Goal: Task Accomplishment & Management: Manage account settings

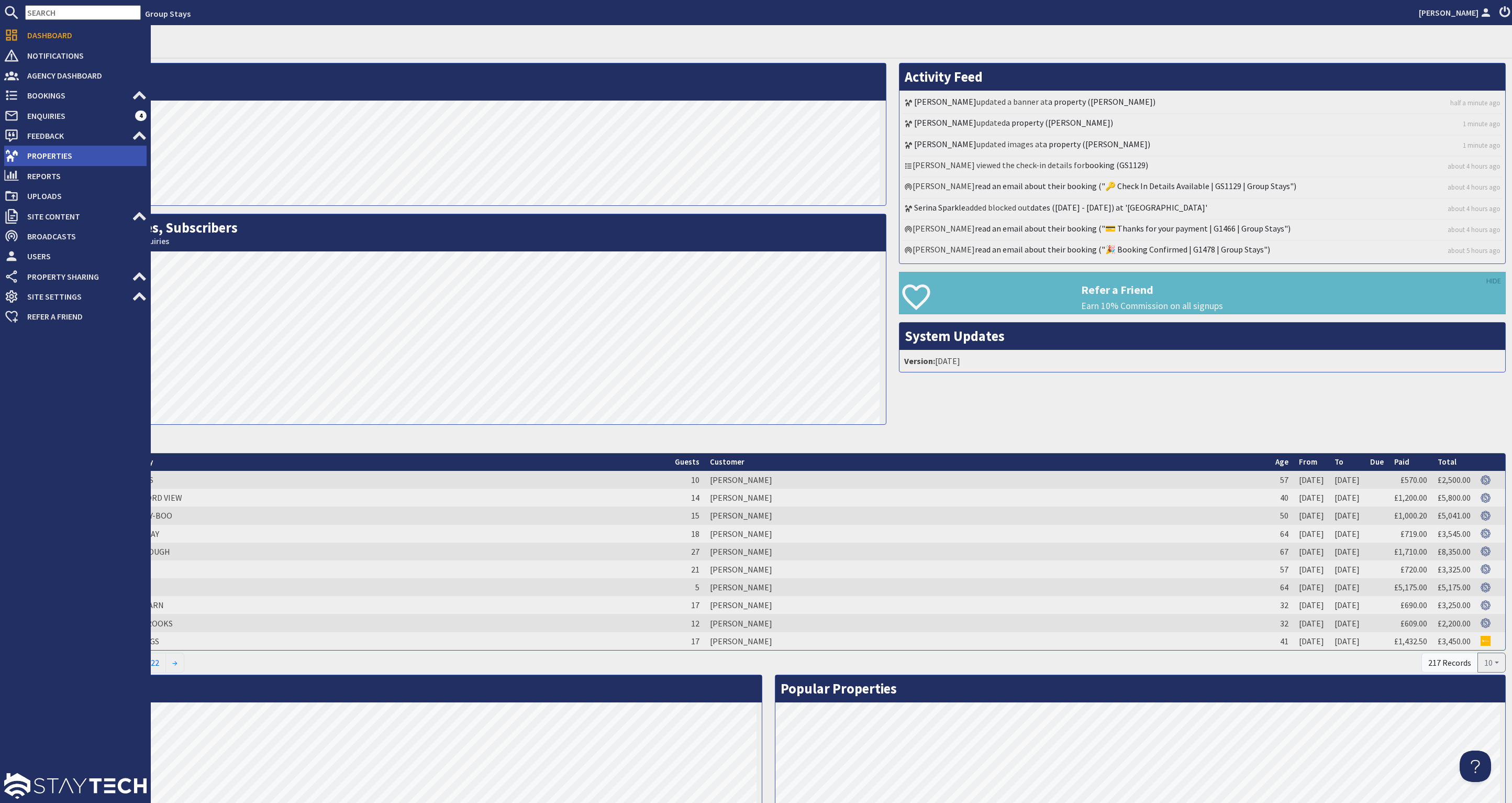
click at [53, 146] on li "Properties" at bounding box center [75, 156] width 142 height 20
click at [59, 151] on span "Properties" at bounding box center [82, 156] width 128 height 17
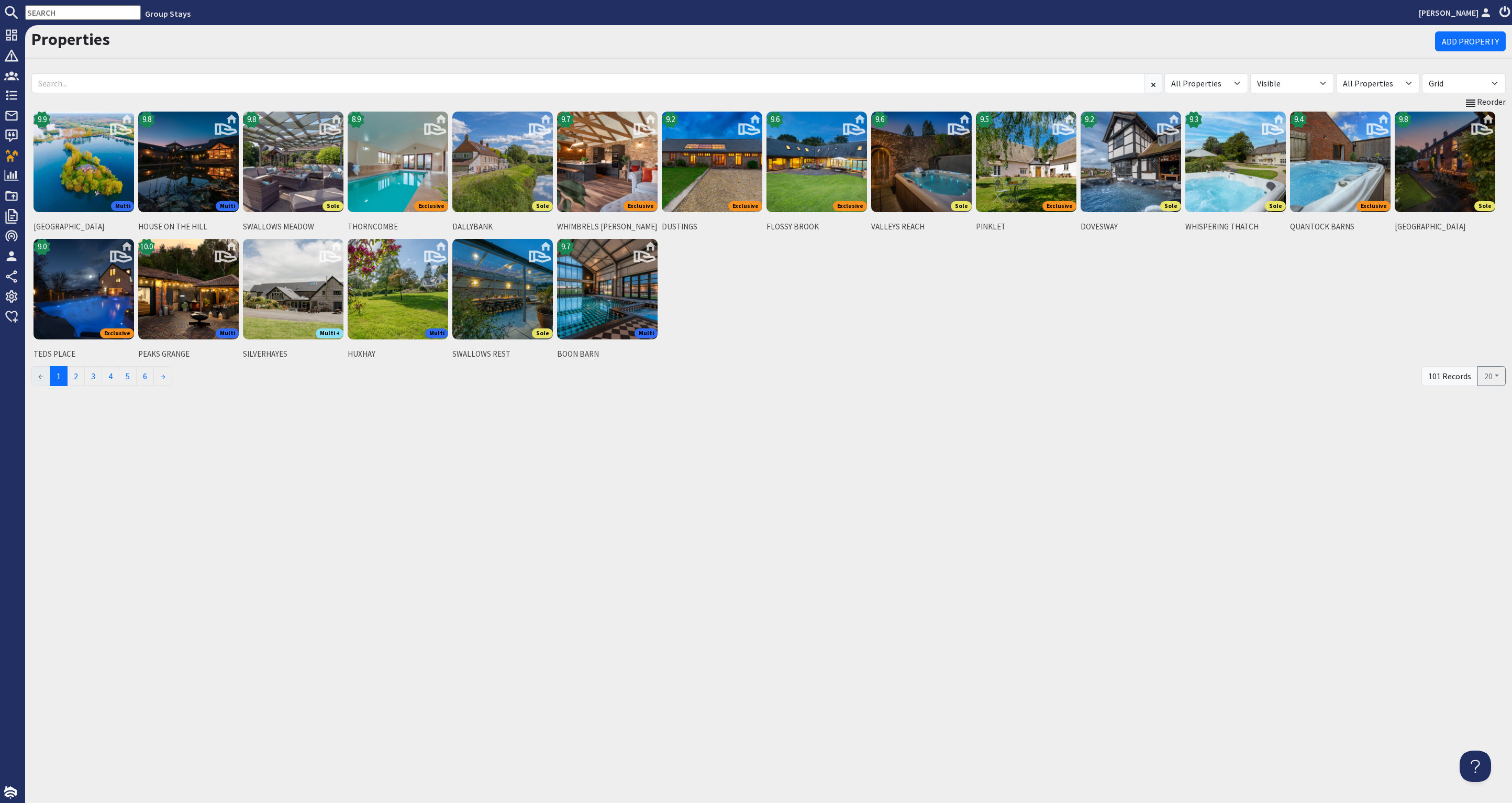
drag, startPoint x: 67, startPoint y: 14, endPoint x: -28, endPoint y: 11, distance: 95.0
click at [0, 11] on html "Group Stays [PERSON_NAME] Dashboard Notifications 0 Agency Dashboard Bookings 0…" at bounding box center [756, 401] width 1512 height 803
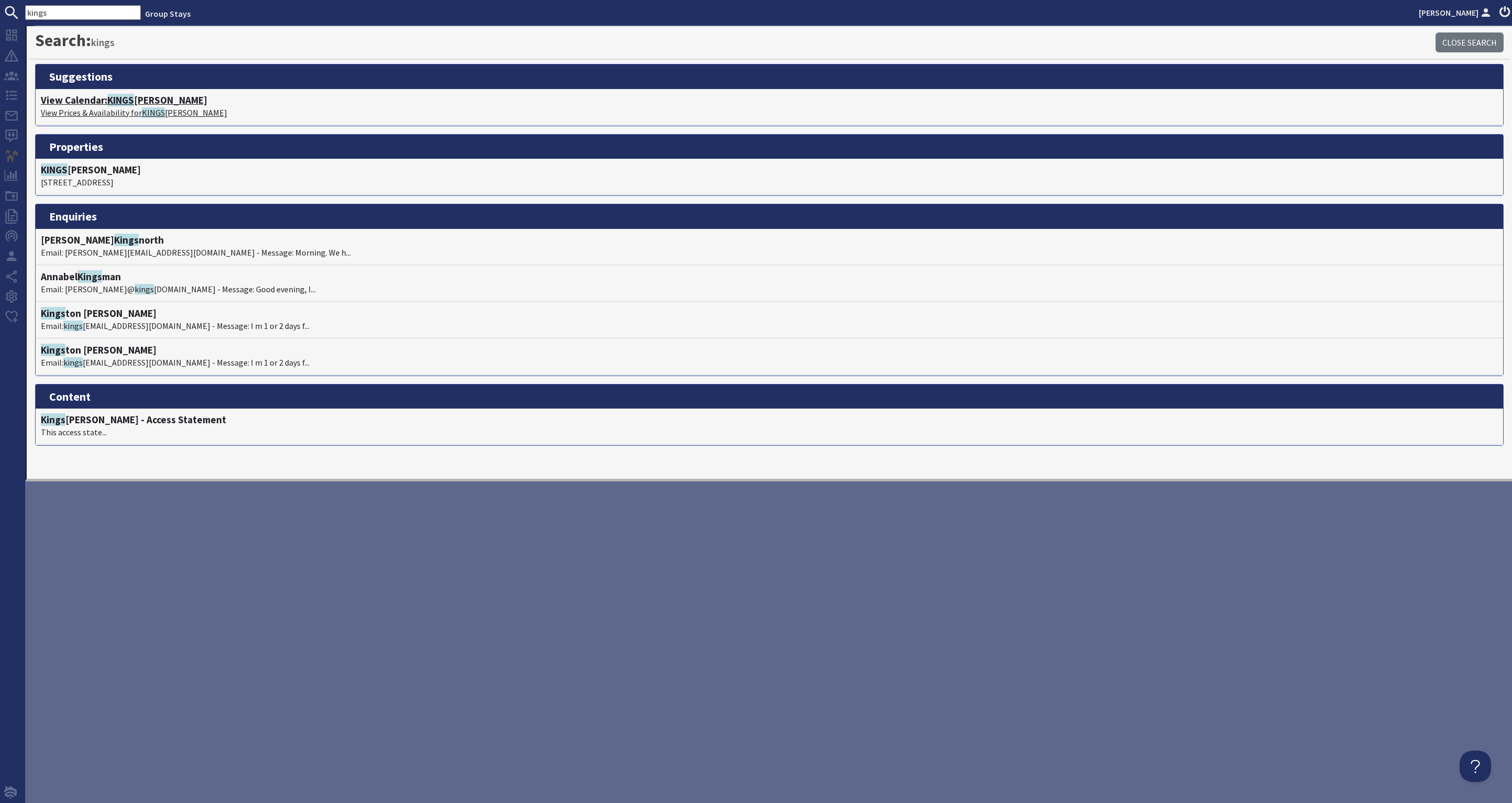
type input "kings"
click at [156, 97] on h4 "View Calendar: KINGS [PERSON_NAME]" at bounding box center [770, 101] width 1457 height 12
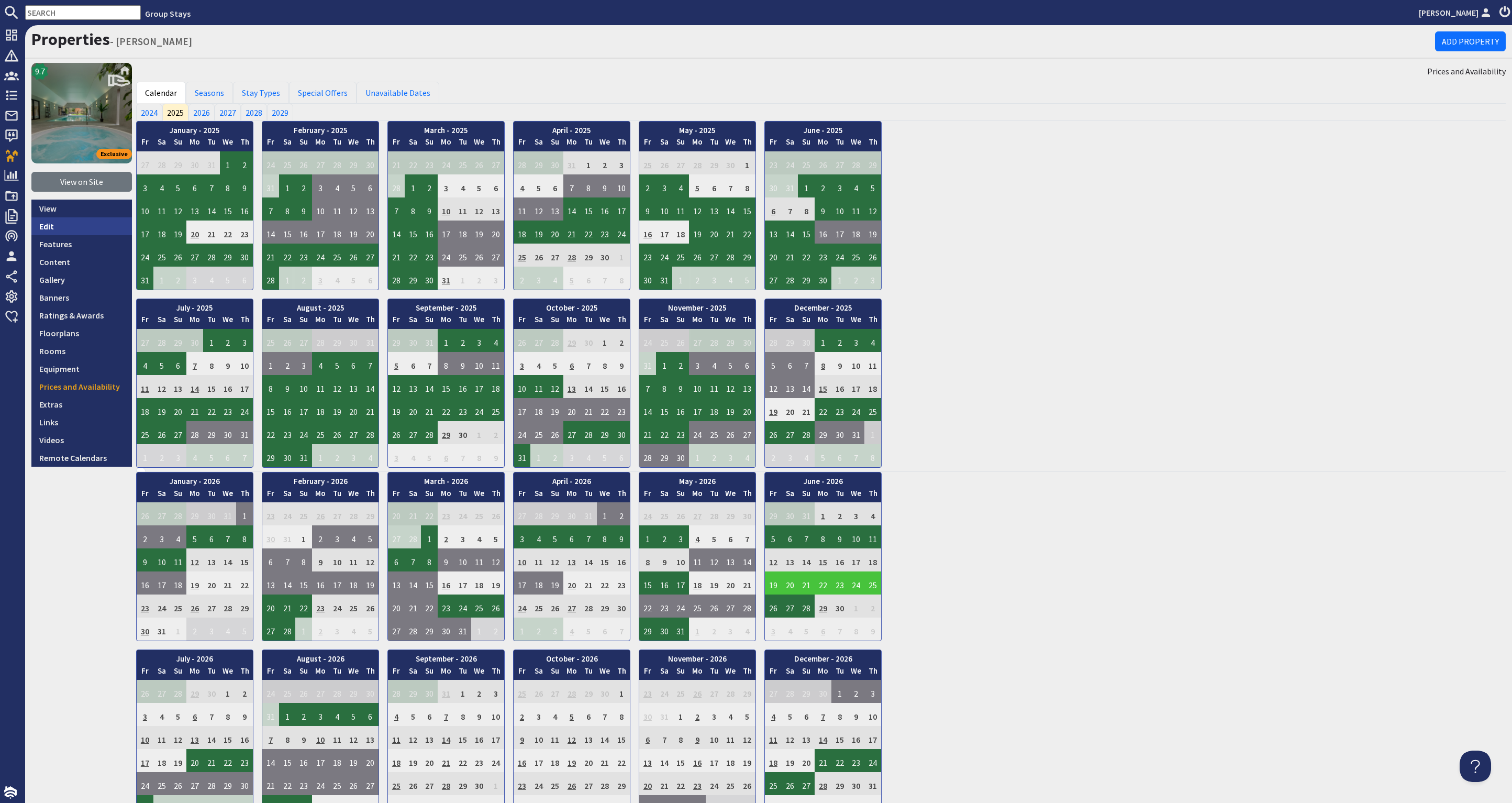
click at [56, 225] on link "Edit" at bounding box center [82, 226] width 101 height 18
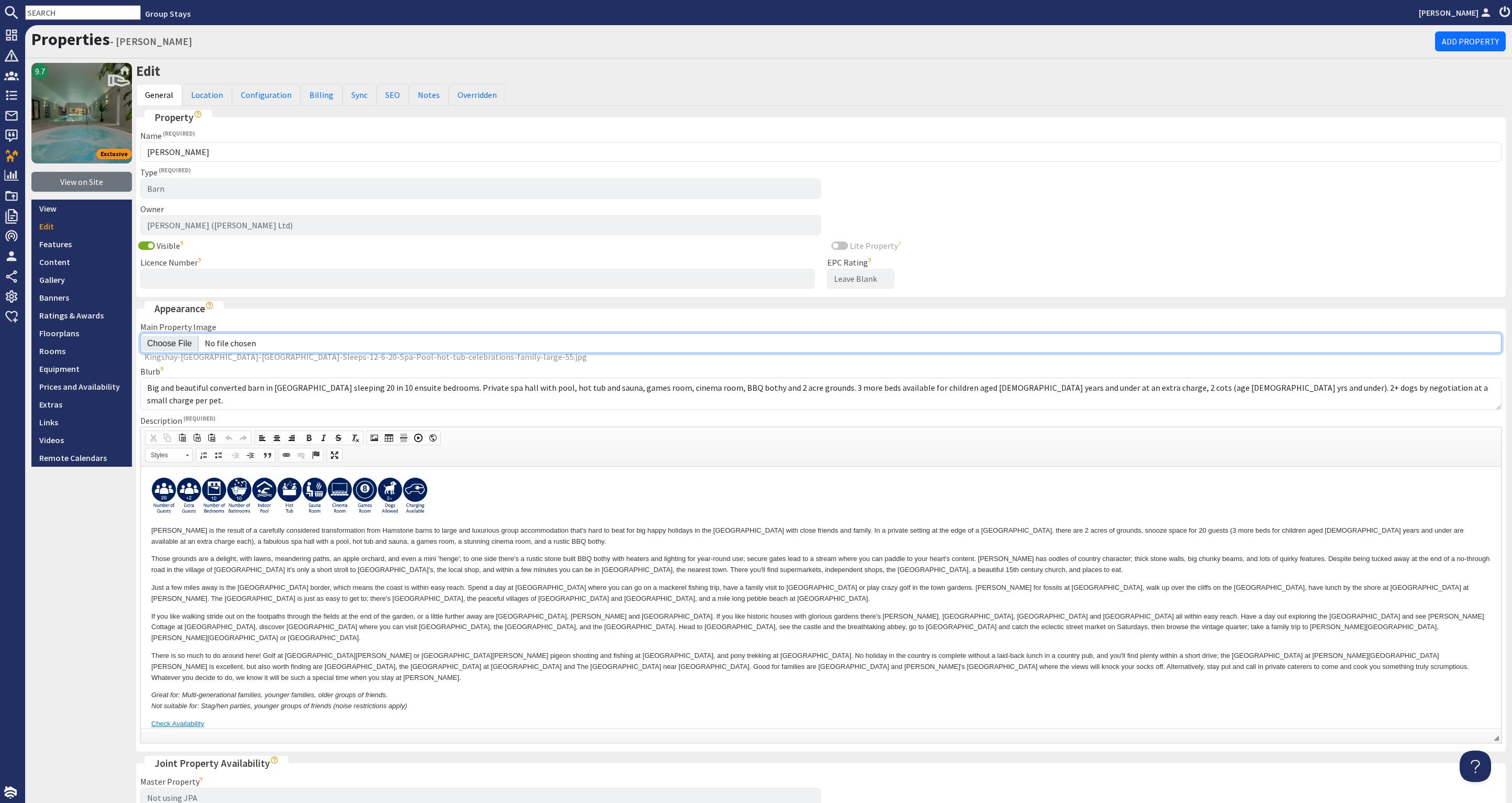
click at [170, 341] on input "Main Property Image" at bounding box center [821, 343] width 1361 height 20
type input "C:\fakepath\kingshay-[PERSON_NAME]-large-holiday-home-group-accommodation-sleep…"
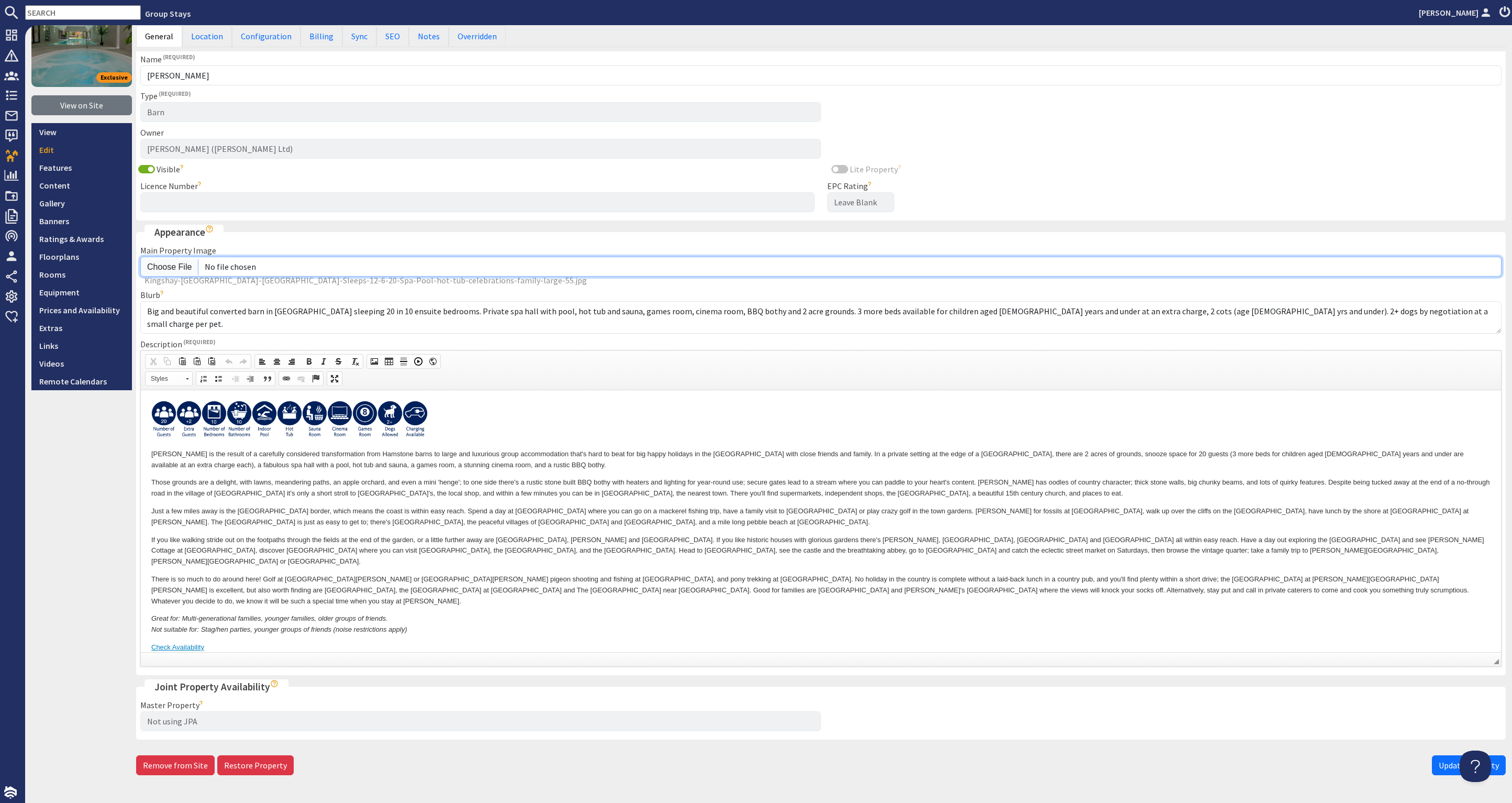
scroll to position [101, 0]
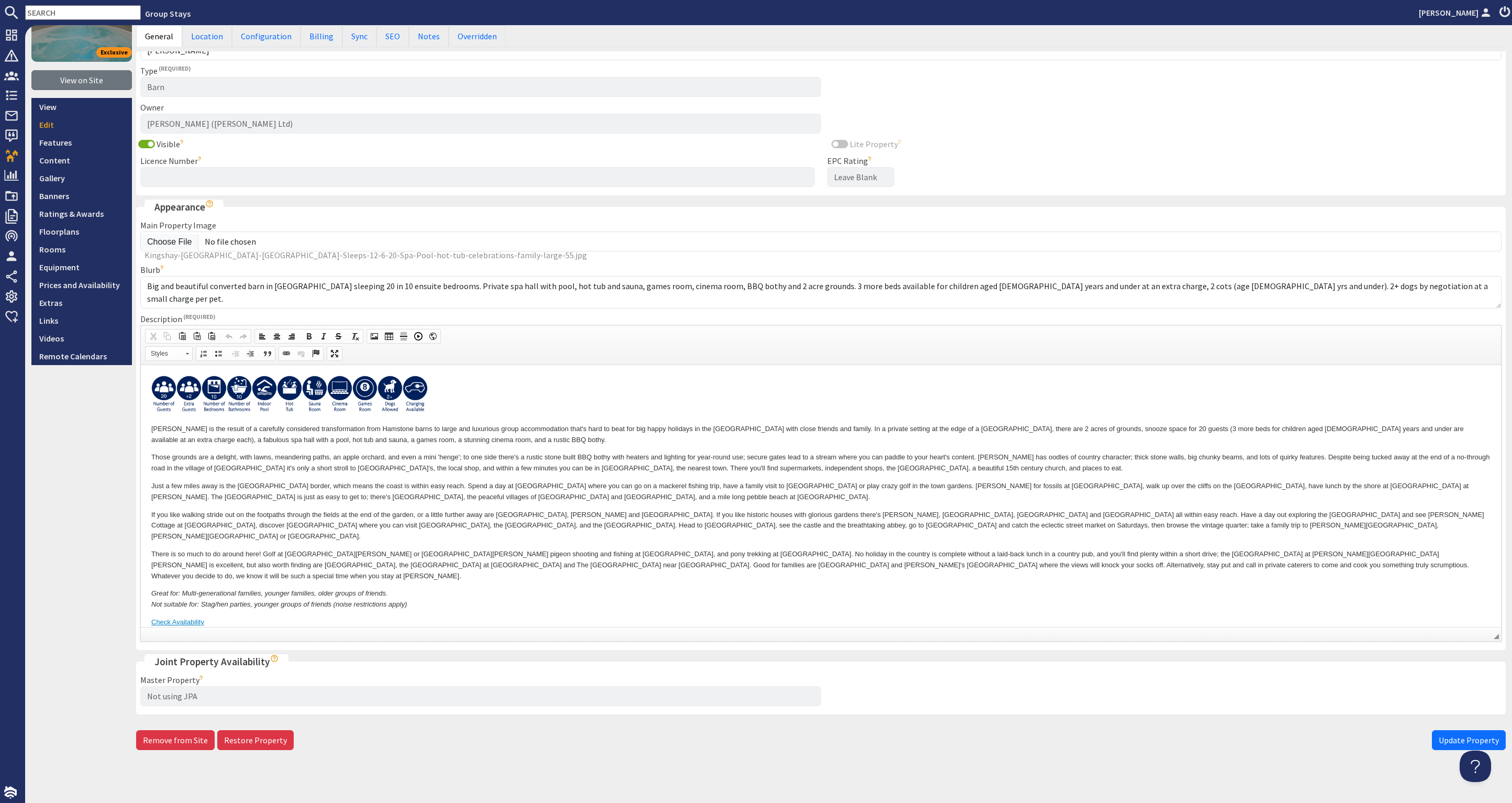
click at [1442, 739] on span "Update Property" at bounding box center [1469, 740] width 60 height 11
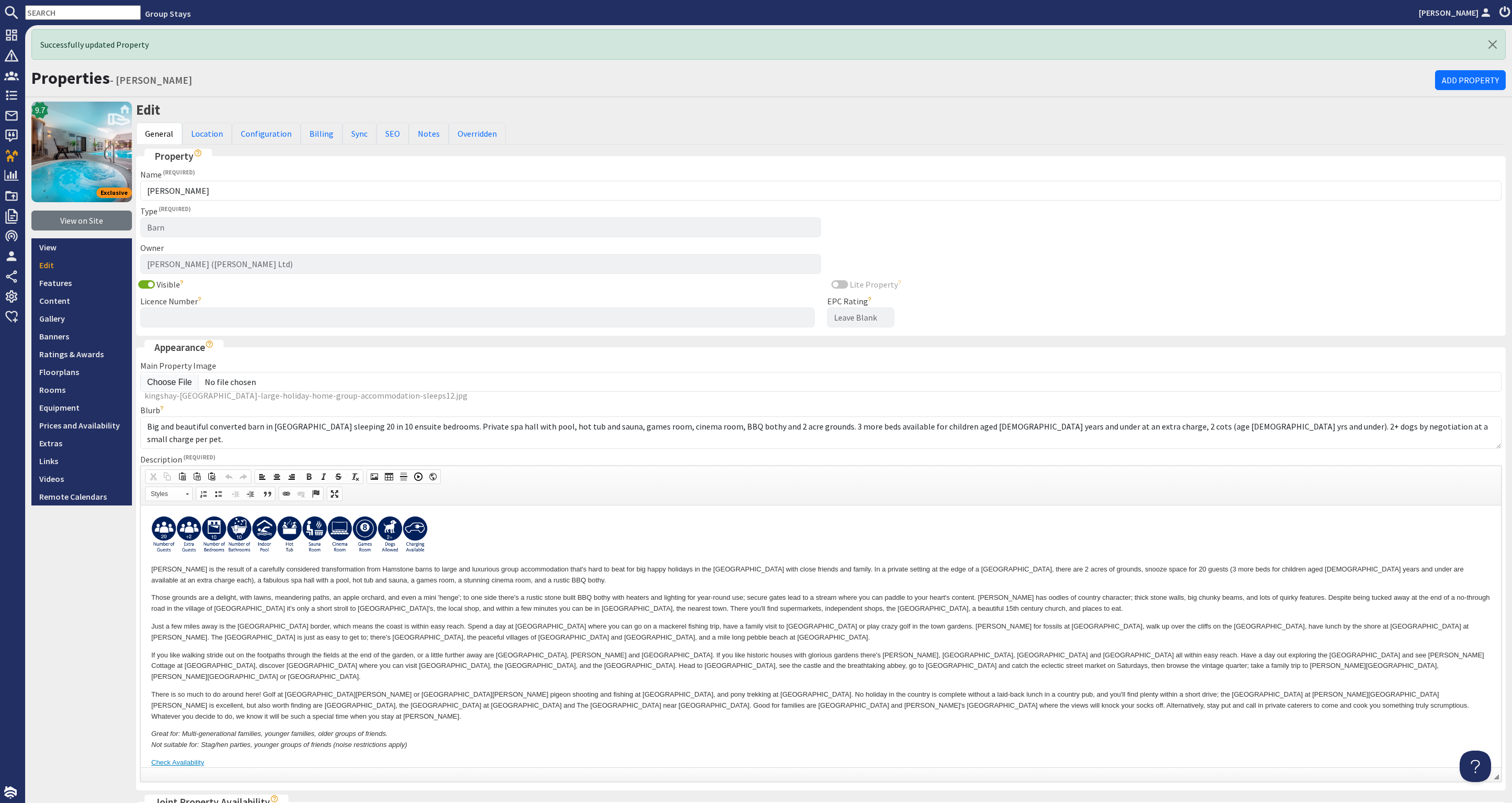
scroll to position [0, 0]
click at [67, 338] on link "Banners" at bounding box center [82, 336] width 101 height 18
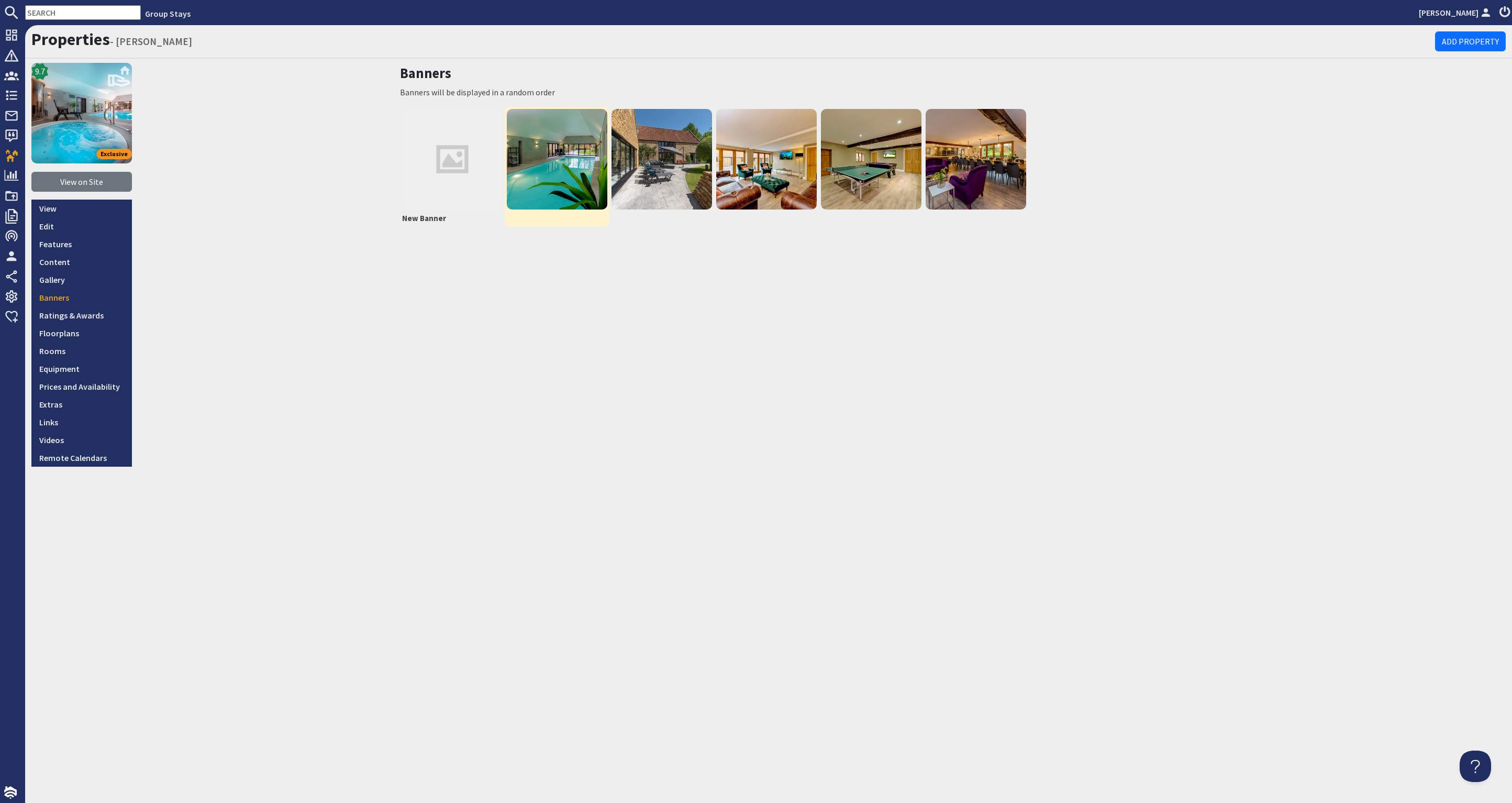
click at [559, 170] on img at bounding box center [557, 160] width 101 height 101
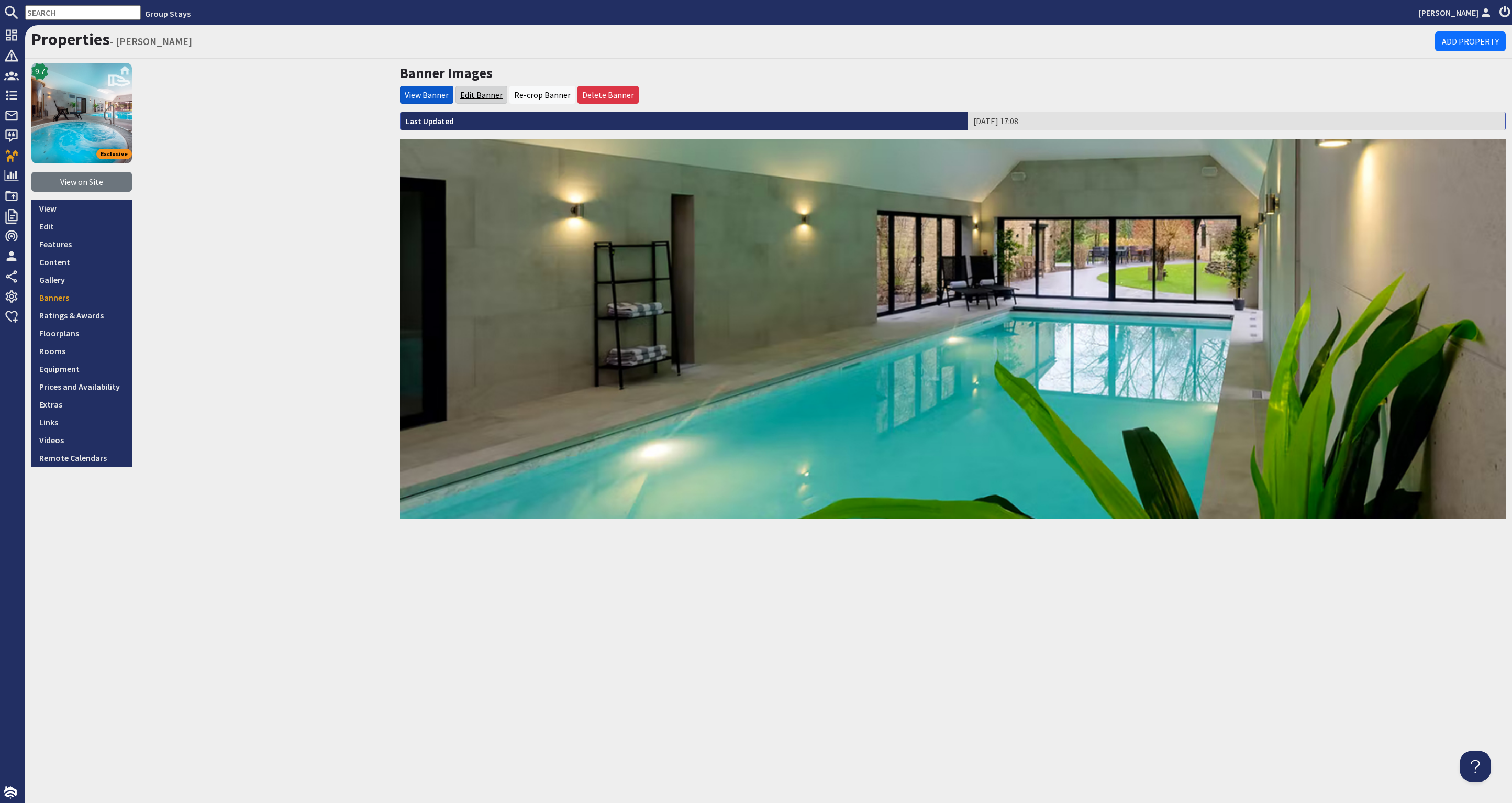
click at [485, 94] on link "Edit Banner" at bounding box center [481, 95] width 43 height 11
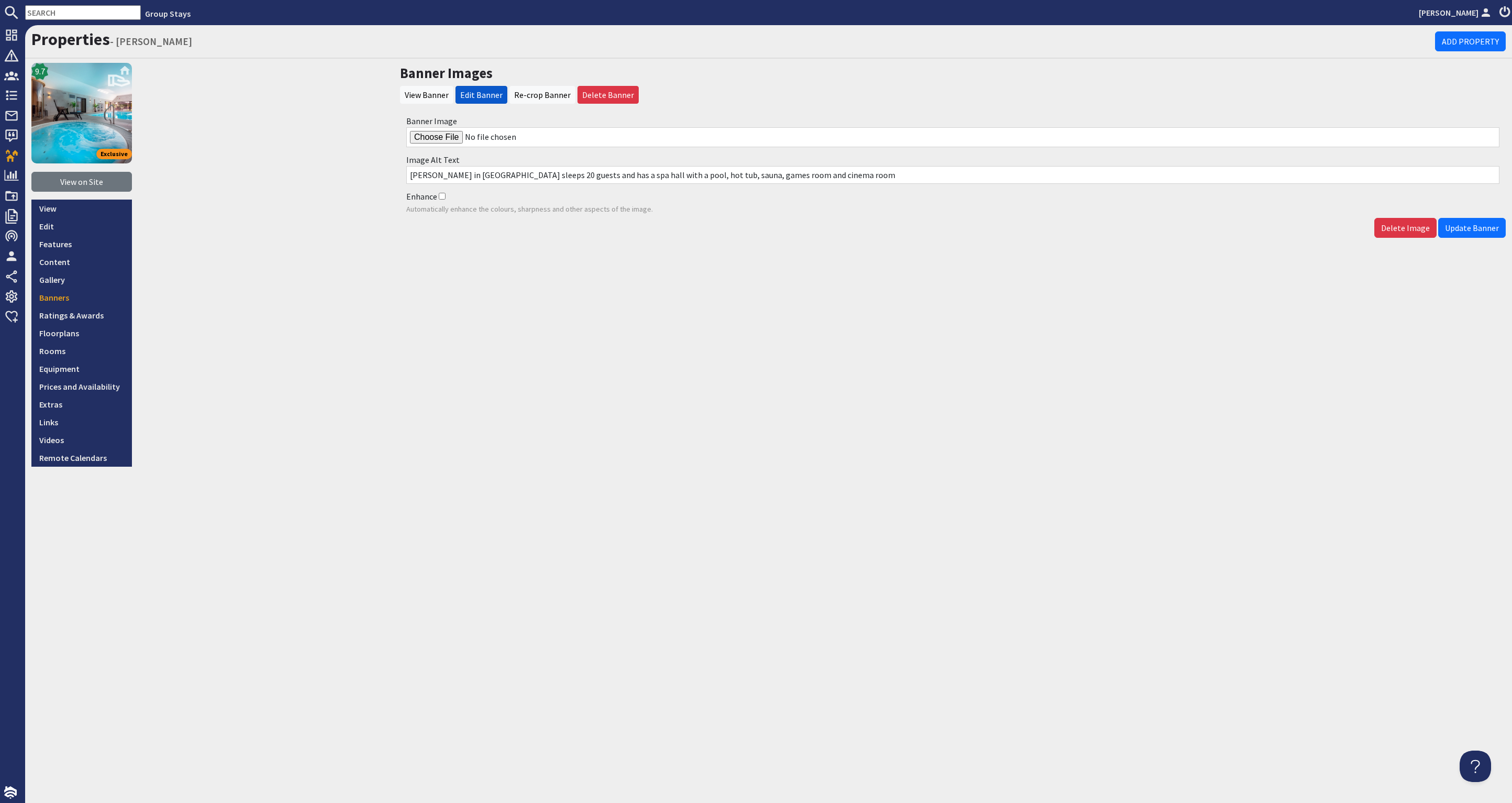
click at [442, 135] on input "Banner Image" at bounding box center [953, 137] width 1093 height 20
type input "C:\fakepath\kingshay-[PERSON_NAME]-large-holiday-home-group-accommodation-sleep…"
click at [1491, 225] on span "Update Banner" at bounding box center [1473, 228] width 54 height 11
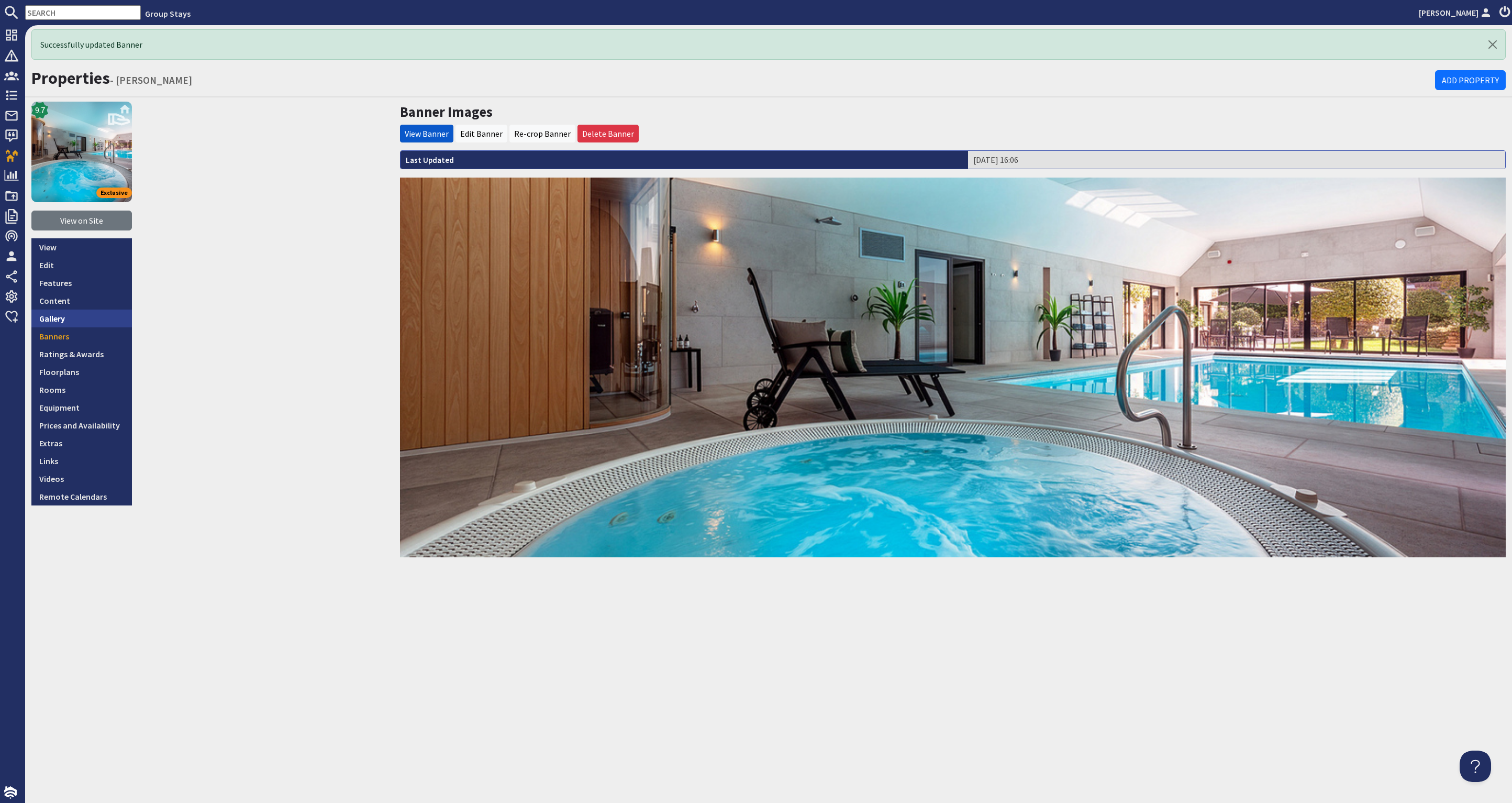
click at [72, 318] on link "Gallery" at bounding box center [82, 318] width 101 height 18
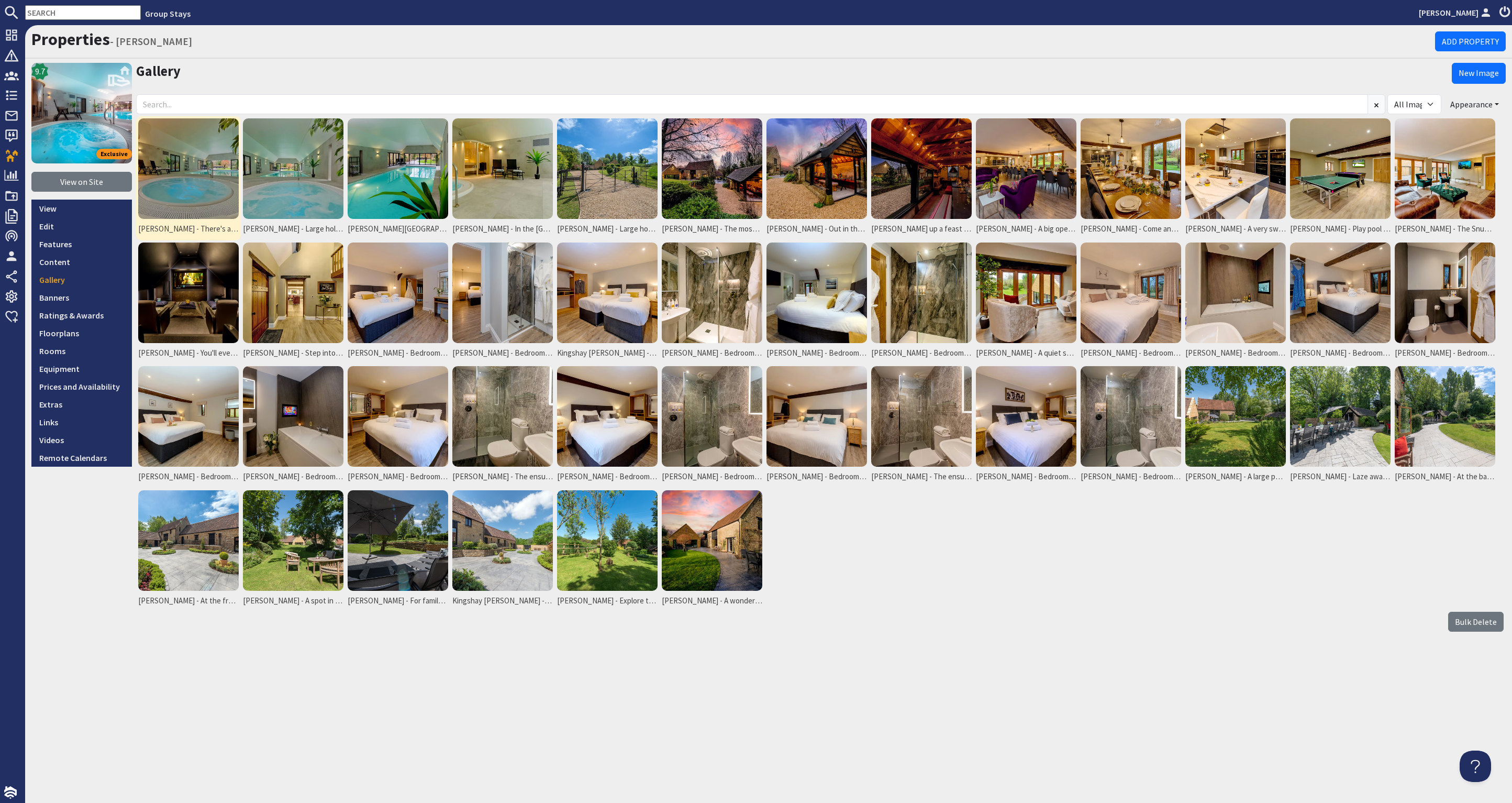
click at [194, 174] on img at bounding box center [189, 169] width 101 height 101
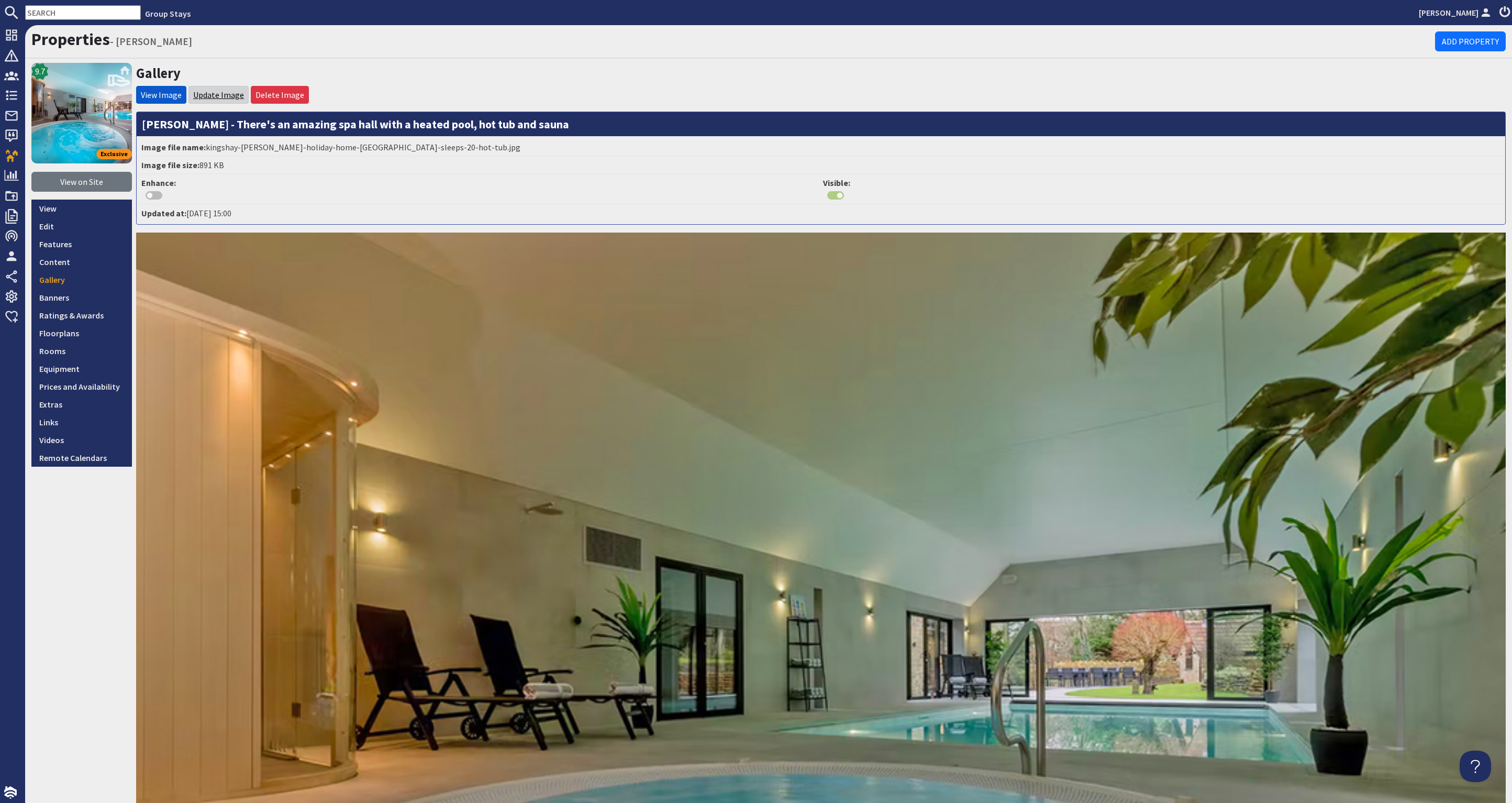
click at [228, 91] on link "Update Image" at bounding box center [219, 95] width 51 height 11
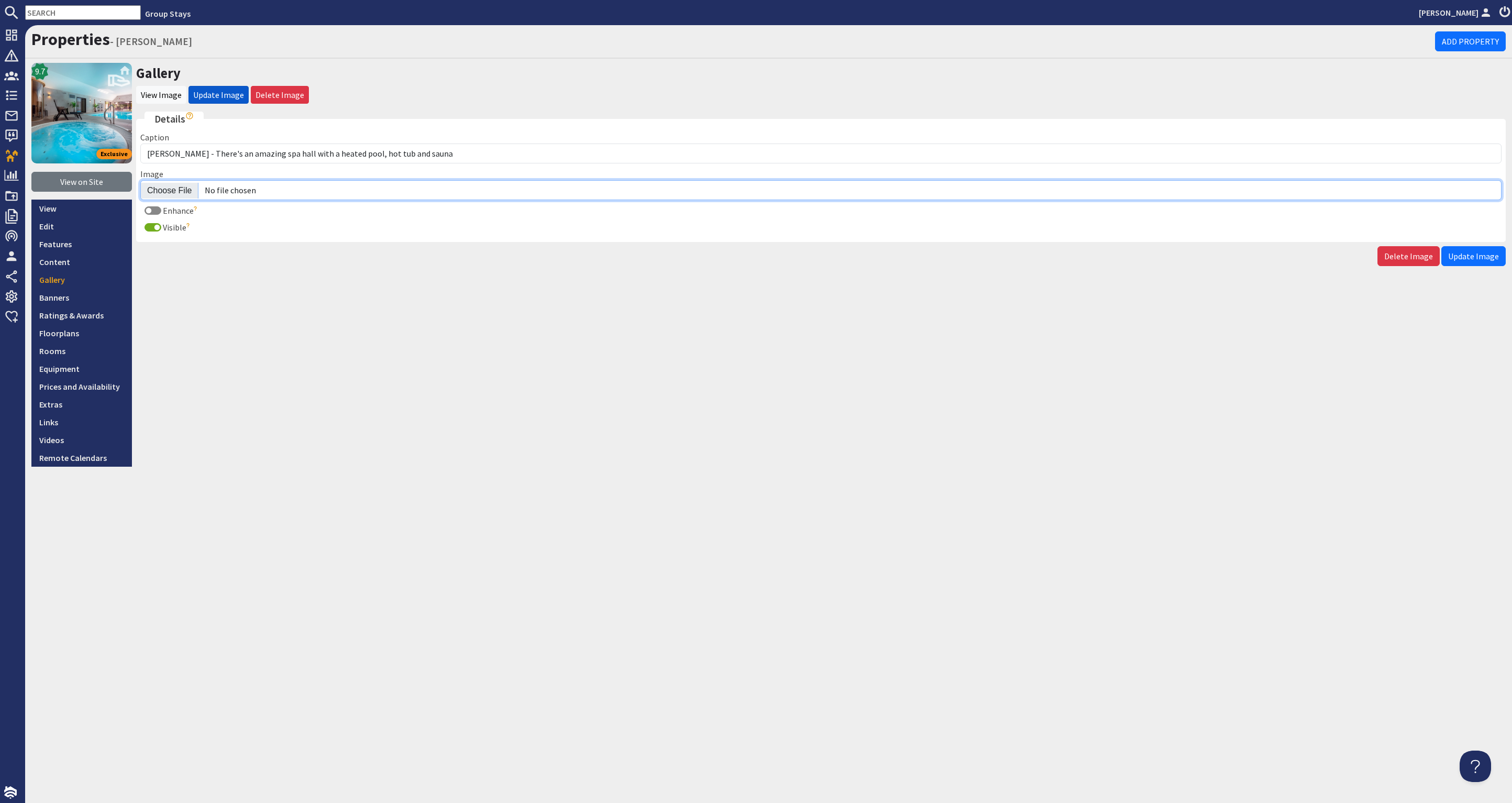
click at [172, 190] on input "Image" at bounding box center [821, 190] width 1361 height 20
type input "C:\fakepath\kingshay-[PERSON_NAME]-large-holiday-home-group-accommodation-sleep…"
click at [1497, 253] on span "Update Image" at bounding box center [1474, 256] width 51 height 11
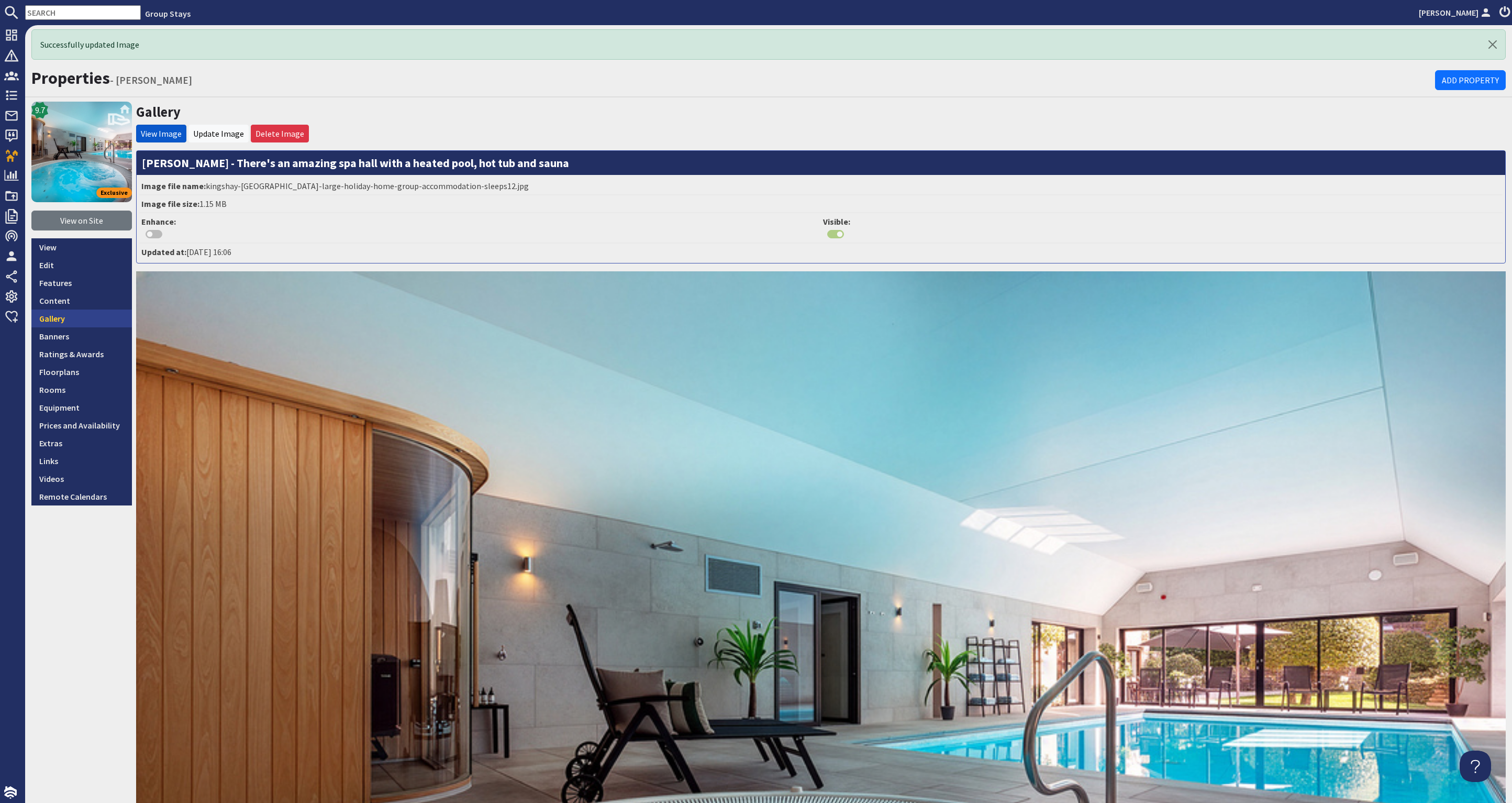
click at [96, 314] on link "Gallery" at bounding box center [82, 318] width 101 height 18
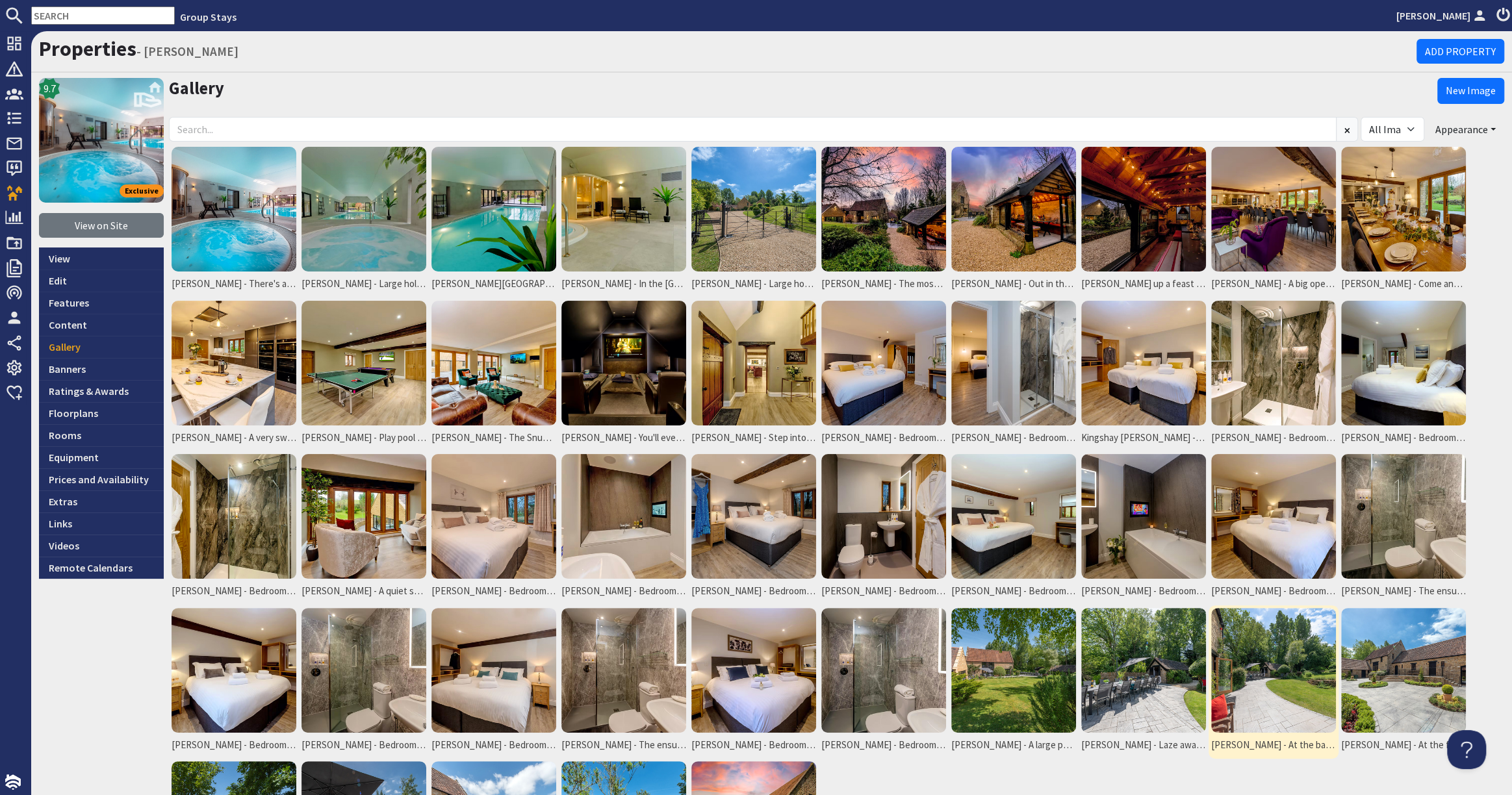
scroll to position [212, 0]
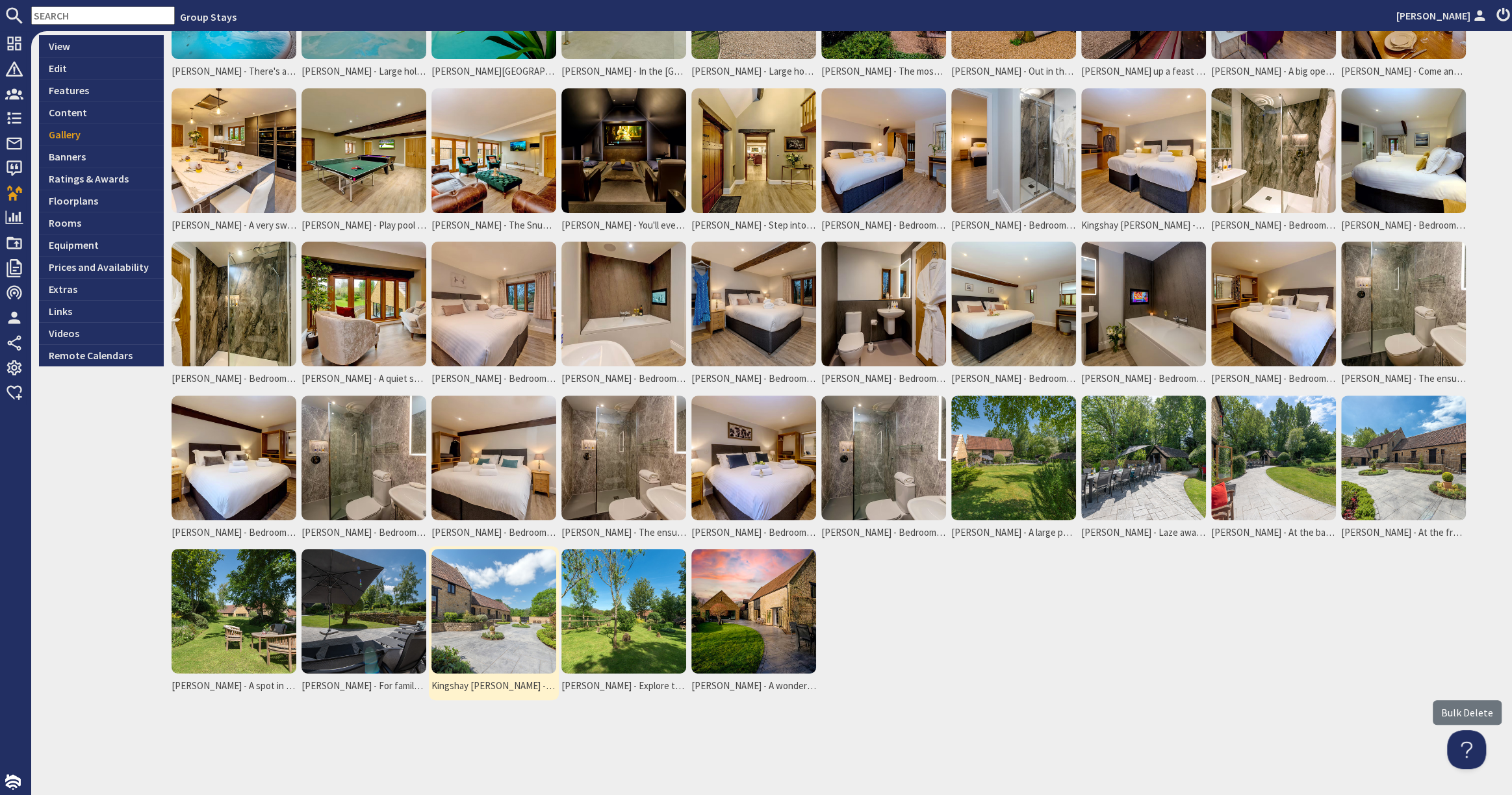
click at [475, 638] on img at bounding box center [494, 611] width 125 height 125
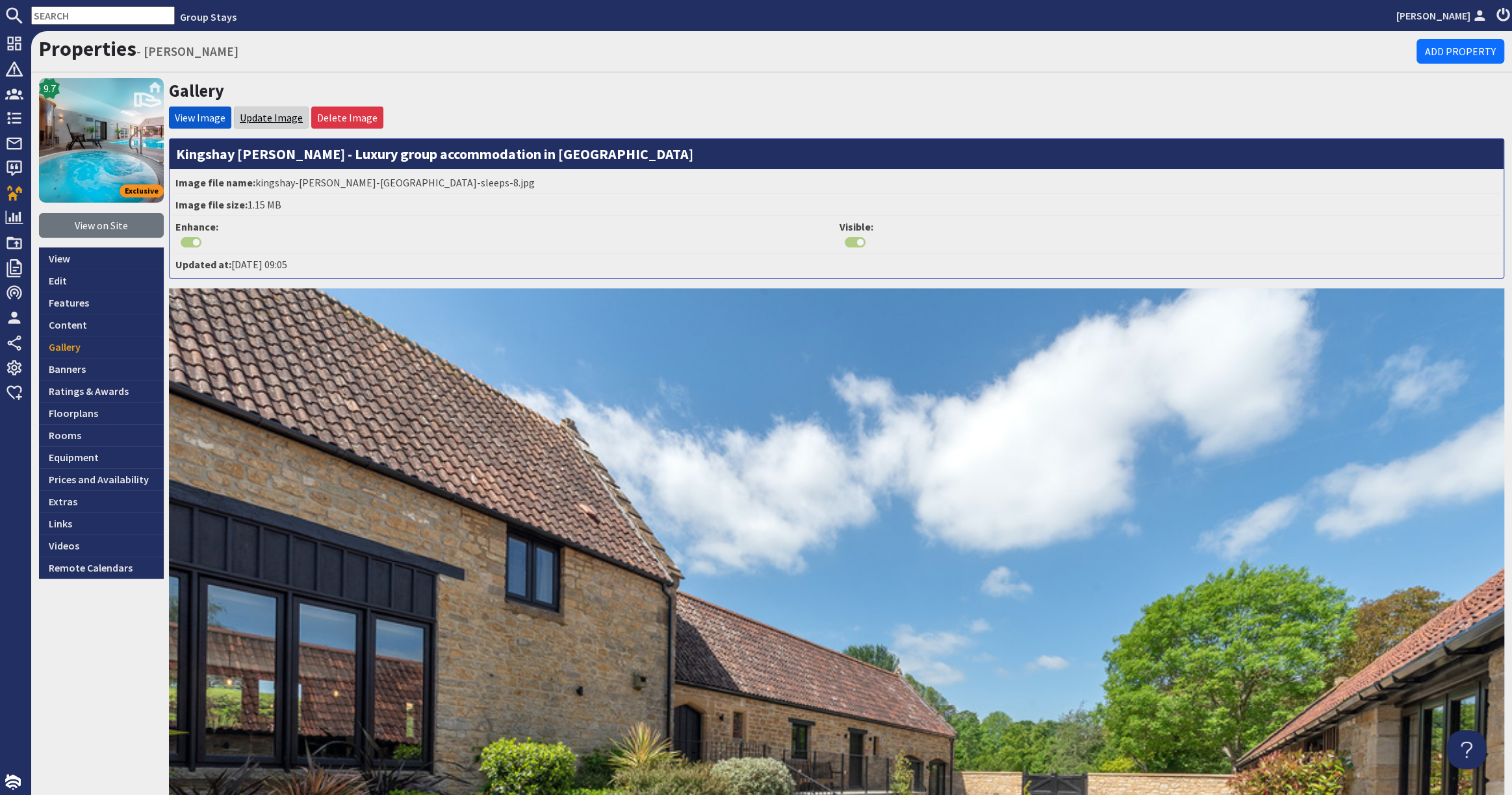
click at [264, 111] on link "Update Image" at bounding box center [272, 118] width 63 height 13
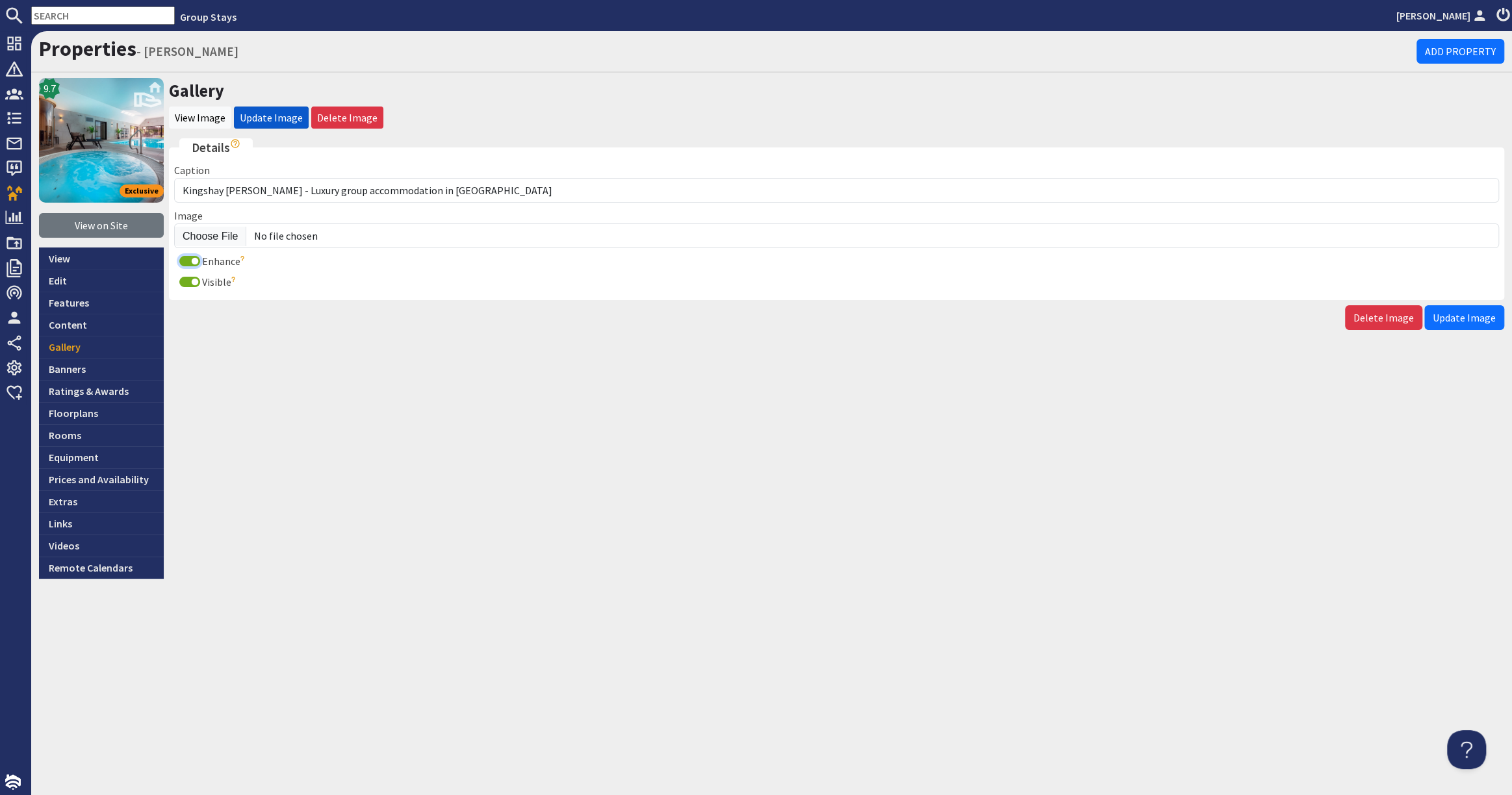
click at [189, 260] on input "Enhance" at bounding box center [190, 260] width 21 height 11
checkbox input "false"
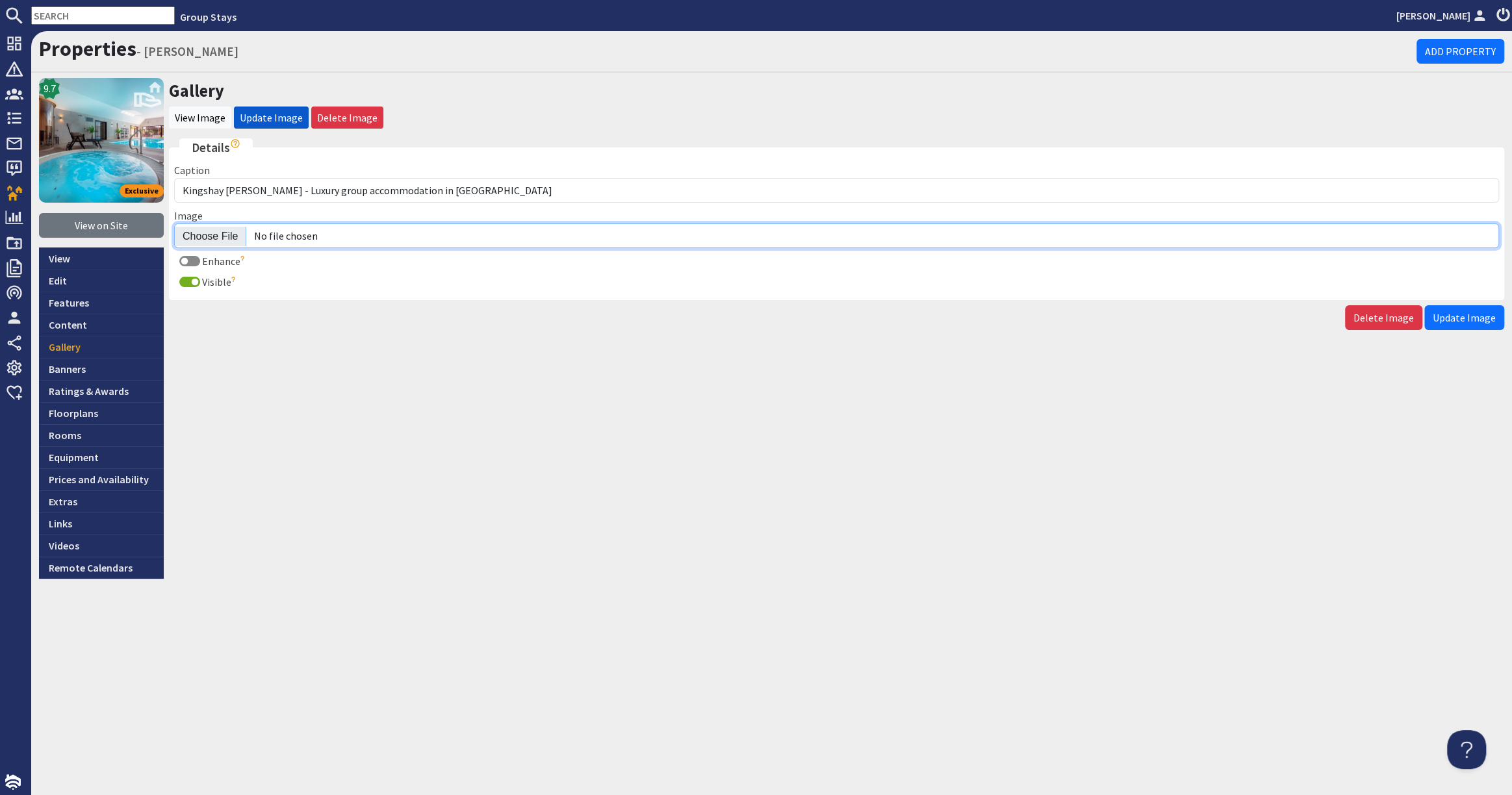
click at [229, 233] on input "Image" at bounding box center [836, 236] width 1325 height 25
type input "C:\fakepath\kingshay-barton-large-holiday-home-group-accommodation-sleeps13.jpg"
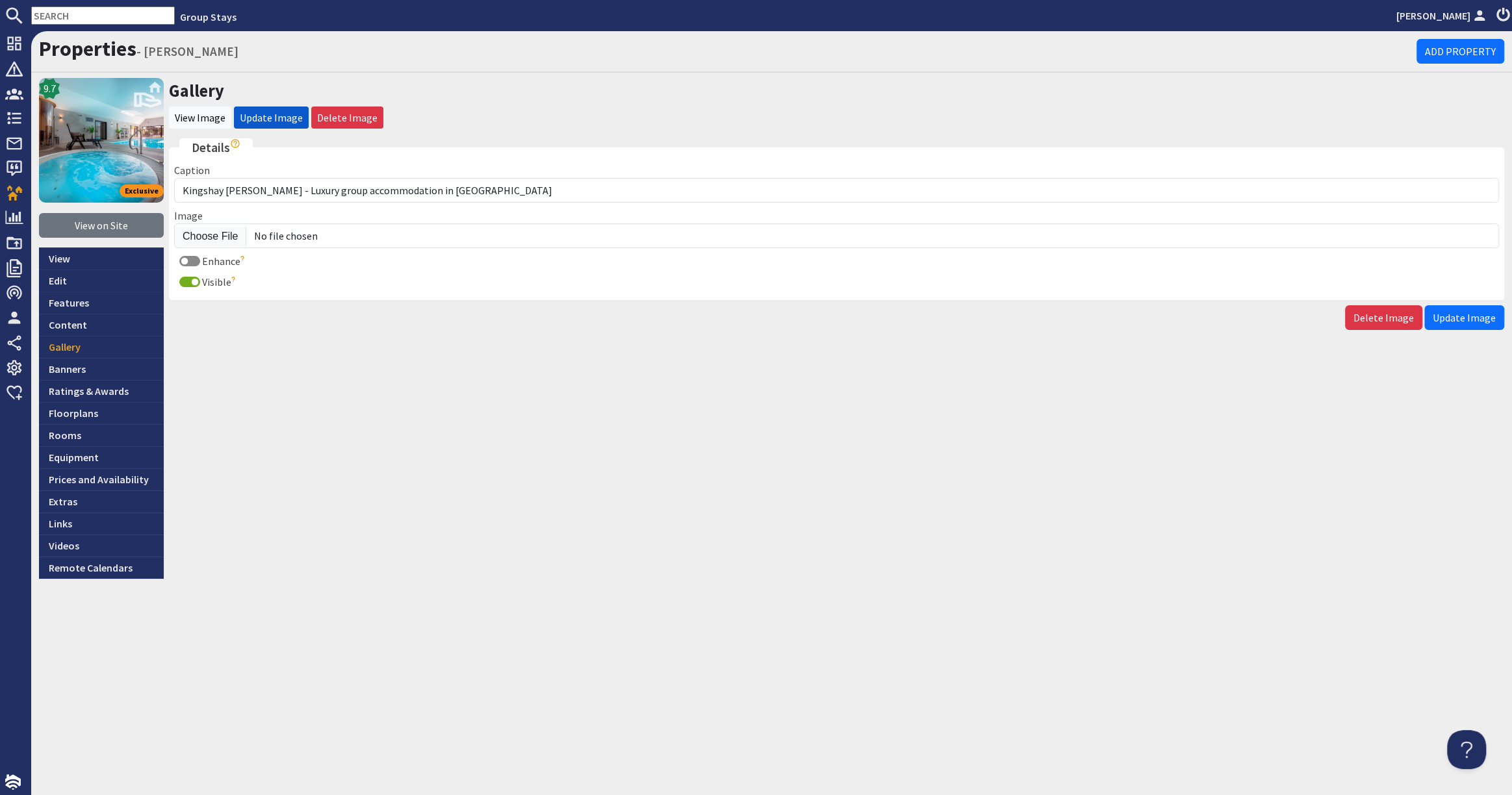
click at [1478, 313] on span "Update Image" at bounding box center [1464, 318] width 63 height 13
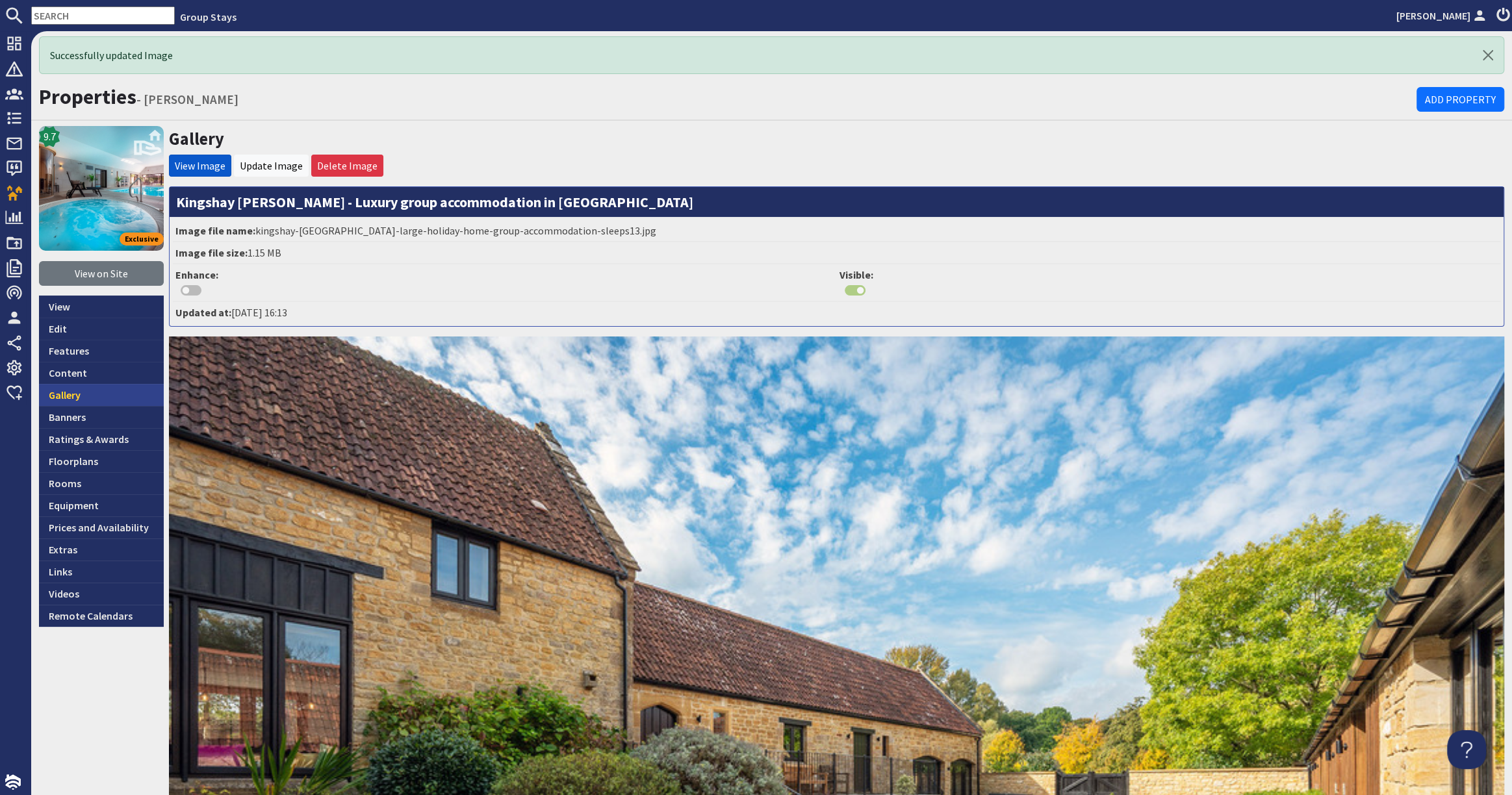
click at [90, 393] on link "Gallery" at bounding box center [102, 395] width 125 height 22
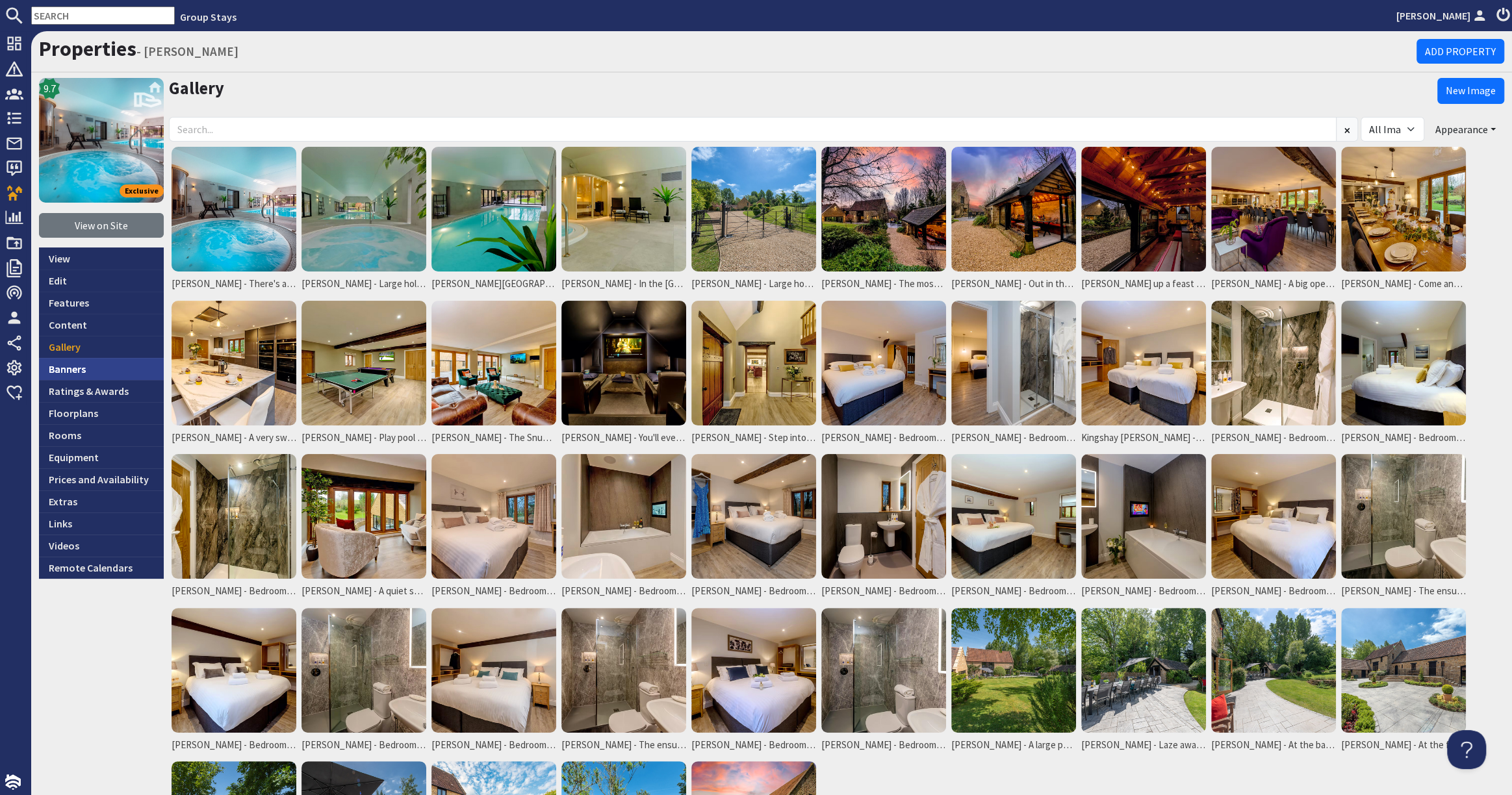
click at [92, 362] on link "Banners" at bounding box center [102, 369] width 125 height 22
